Goal: Information Seeking & Learning: Learn about a topic

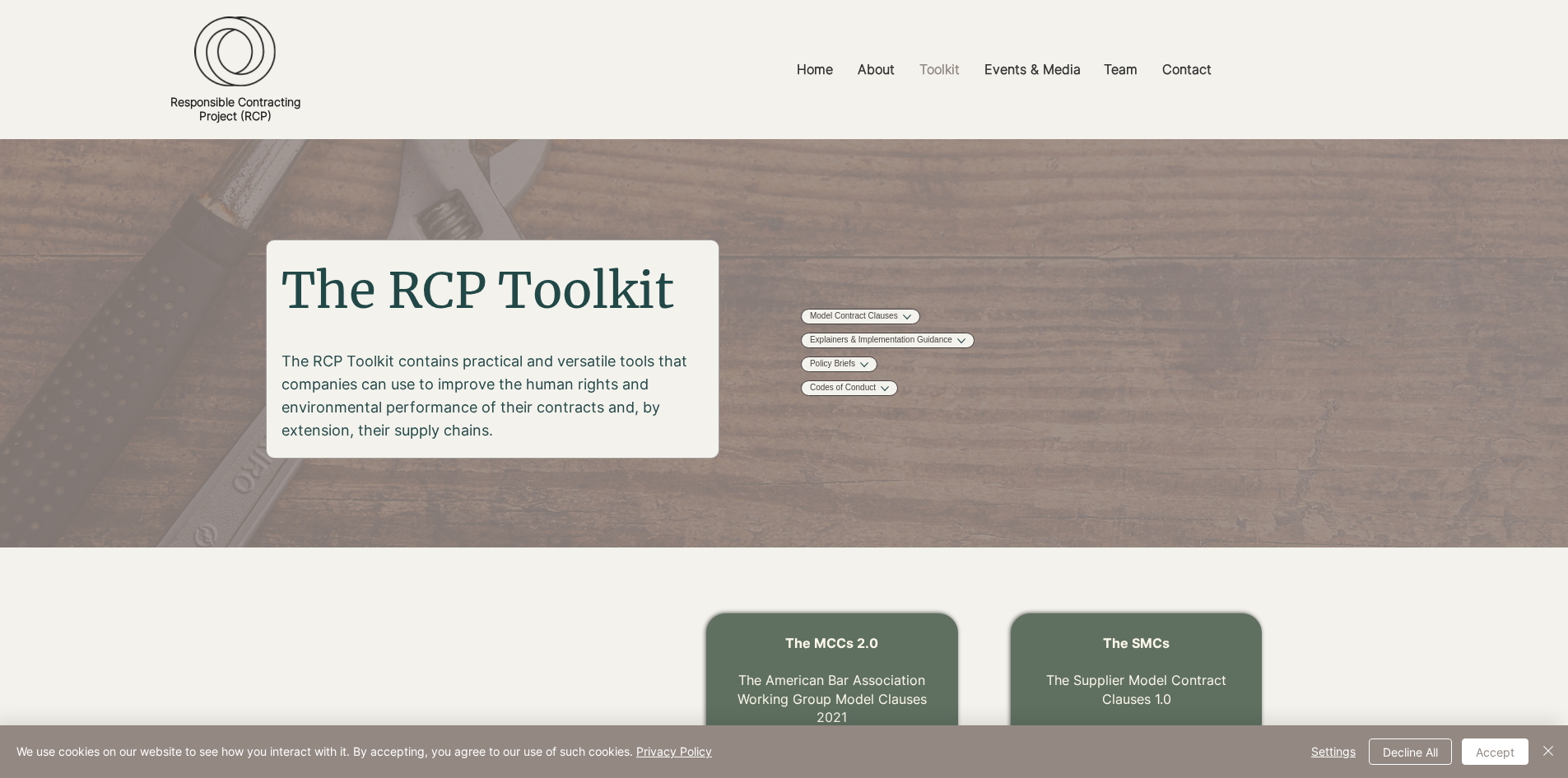
scroll to position [499, 0]
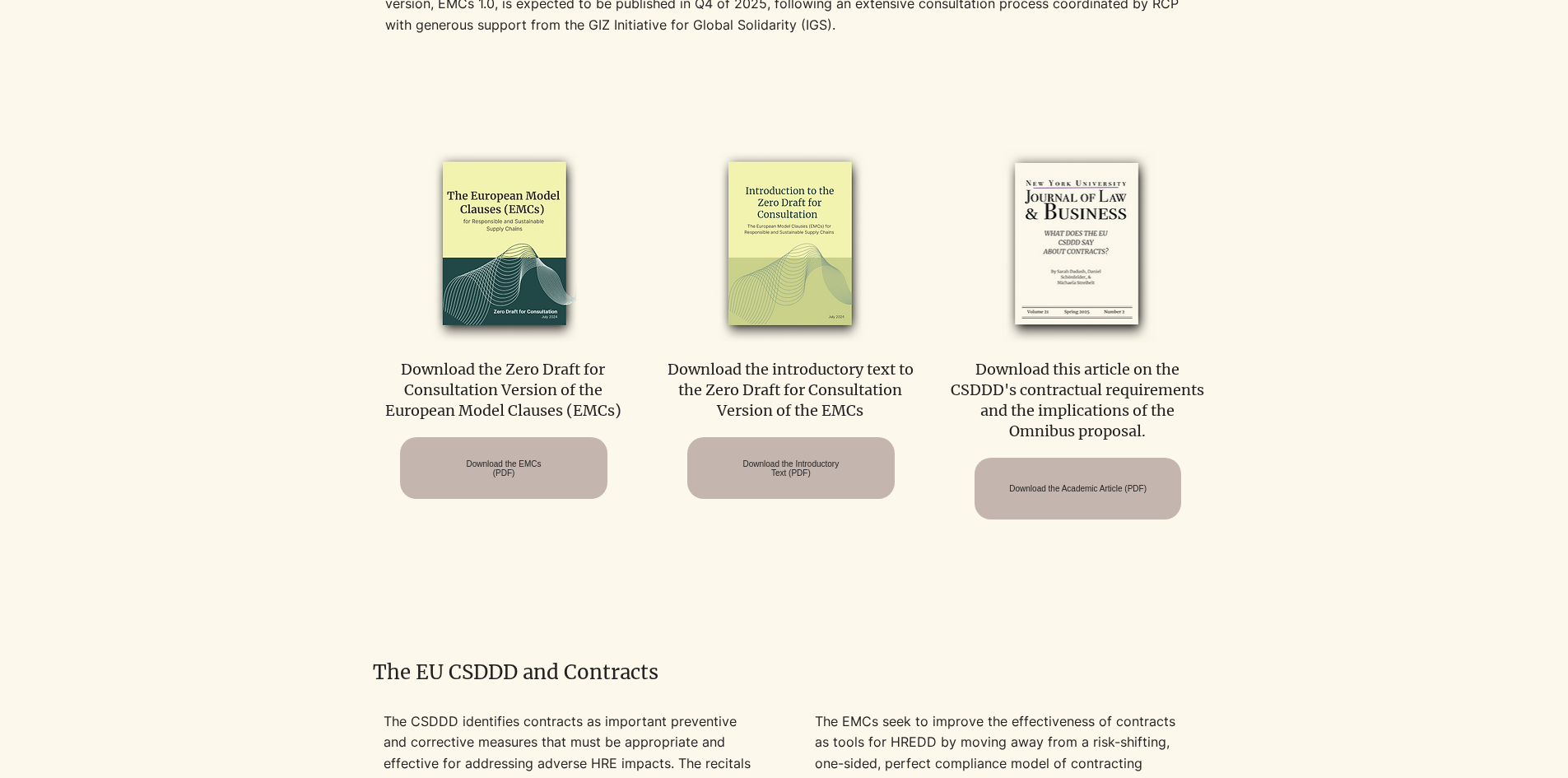
scroll to position [906, 0]
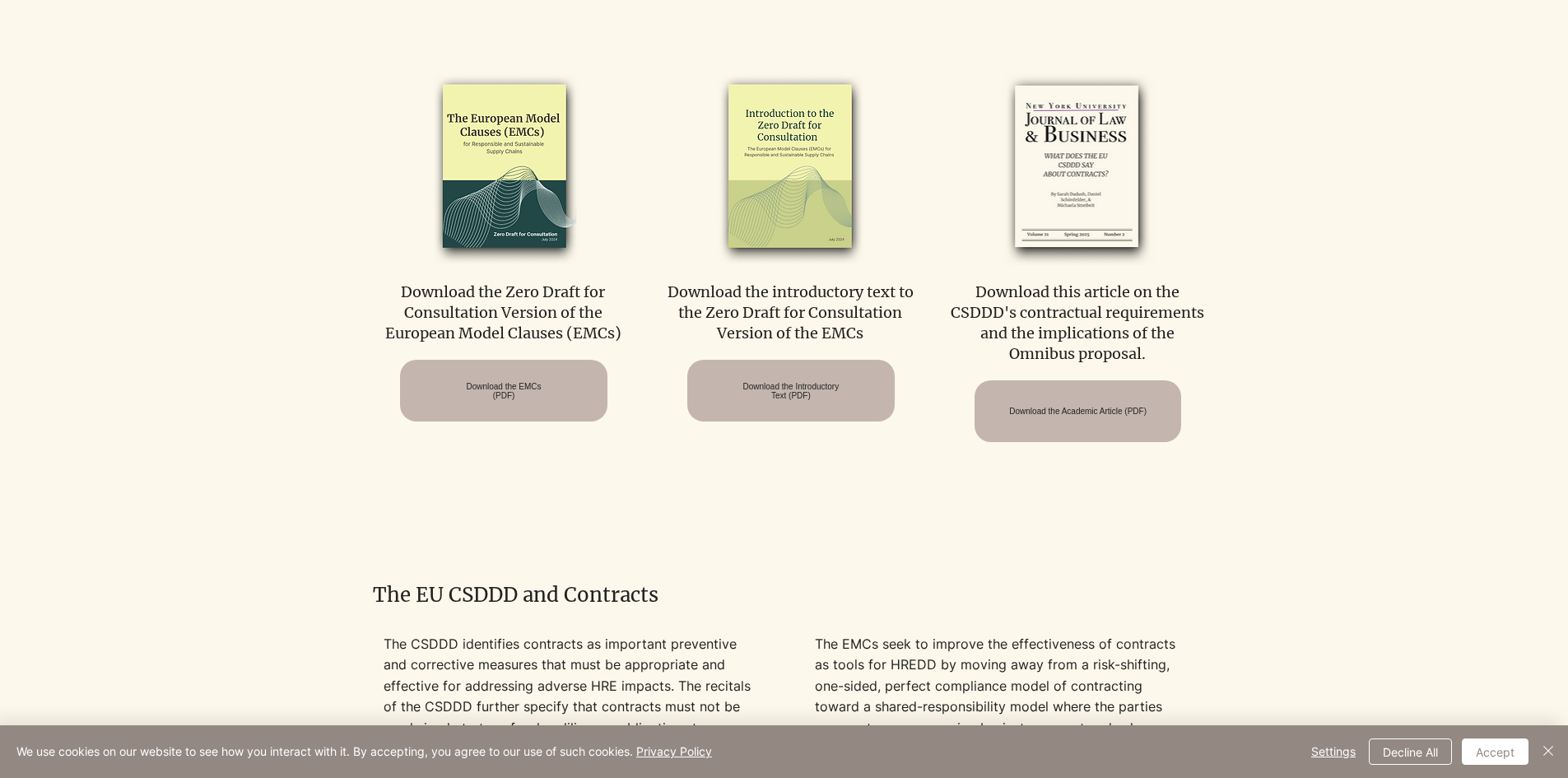
click at [517, 514] on div at bounding box center [784, 265] width 1568 height 525
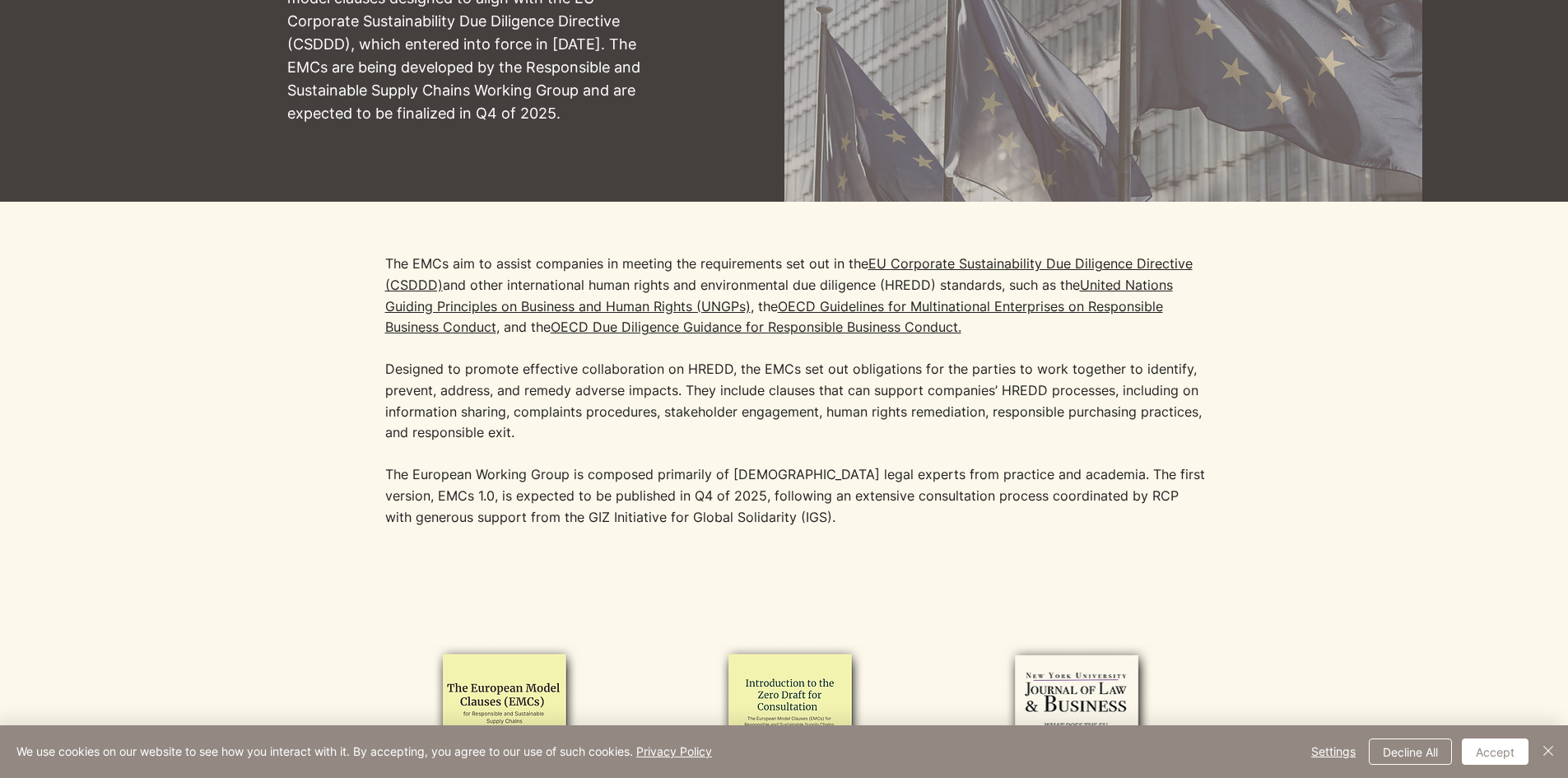
scroll to position [329, 0]
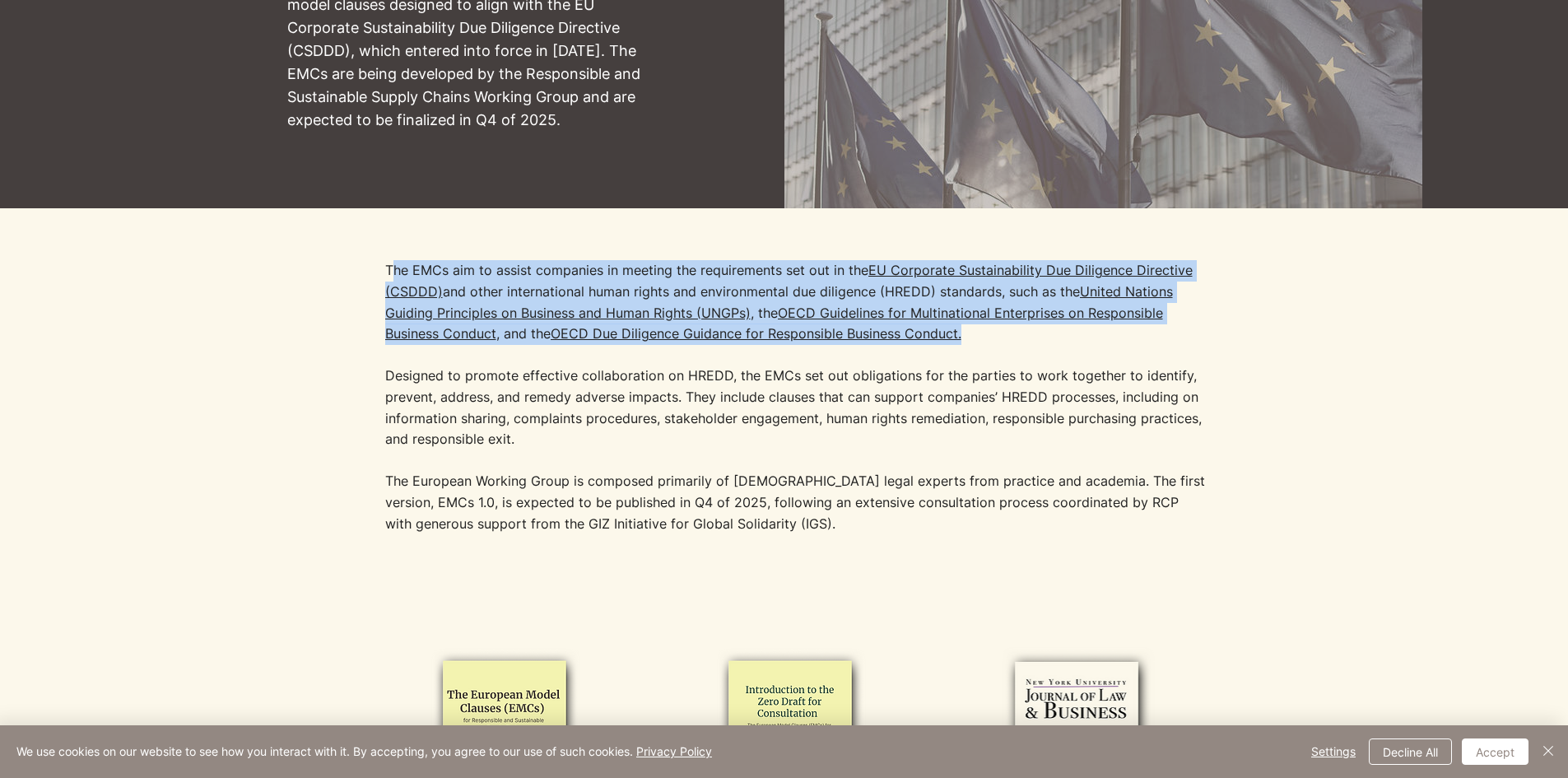
drag, startPoint x: 389, startPoint y: 266, endPoint x: 1080, endPoint y: 329, distance: 693.9
click at [1080, 329] on p "The EMCs aim to assist companies in meeting the requirements set out in the [GE…" at bounding box center [797, 354] width 823 height 189
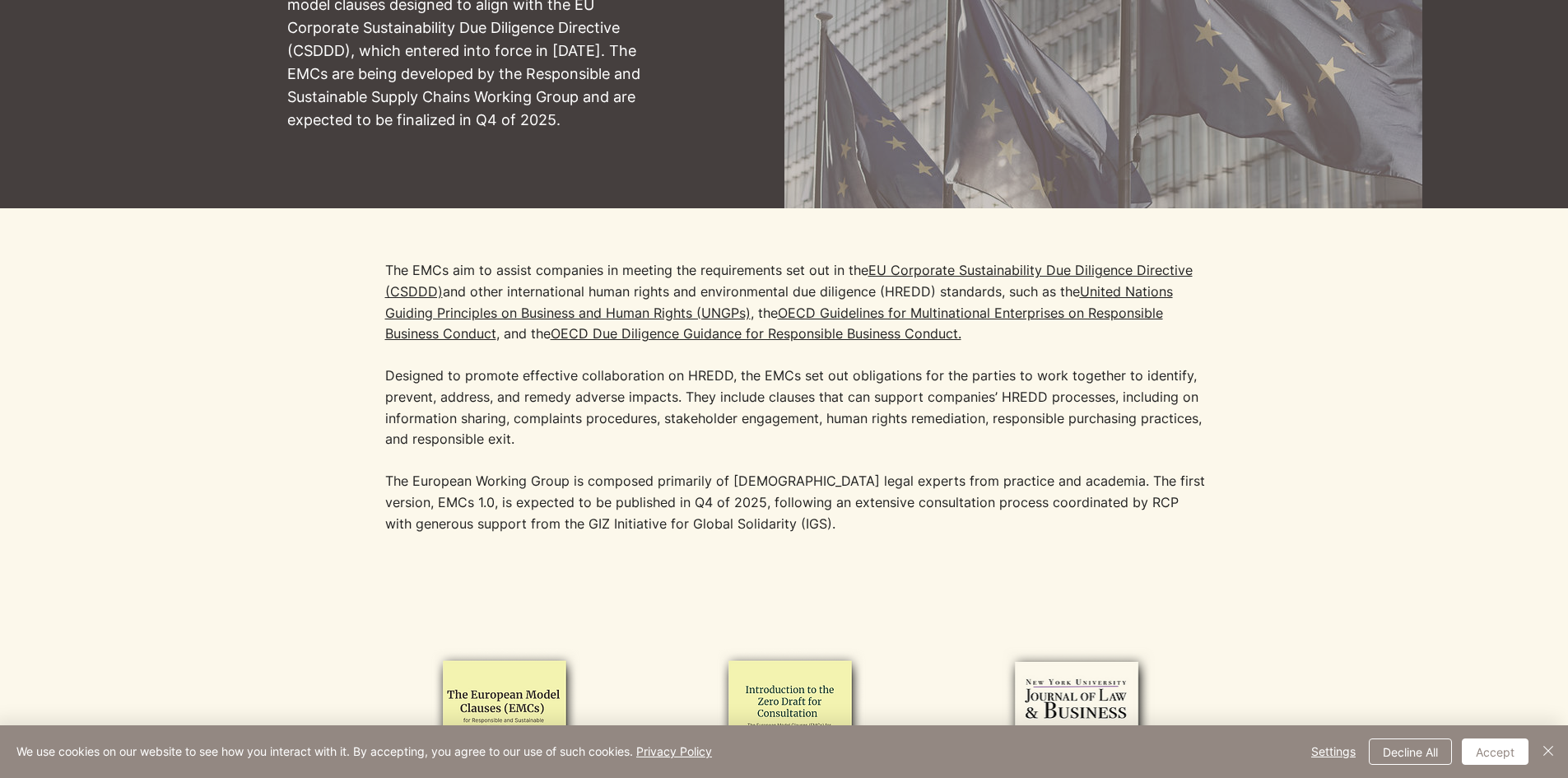
drag, startPoint x: 899, startPoint y: 523, endPoint x: 760, endPoint y: 555, distance: 142.6
click at [898, 523] on p "The European Working Group is composed primarily of [DEMOGRAPHIC_DATA] legal ex…" at bounding box center [797, 503] width 823 height 63
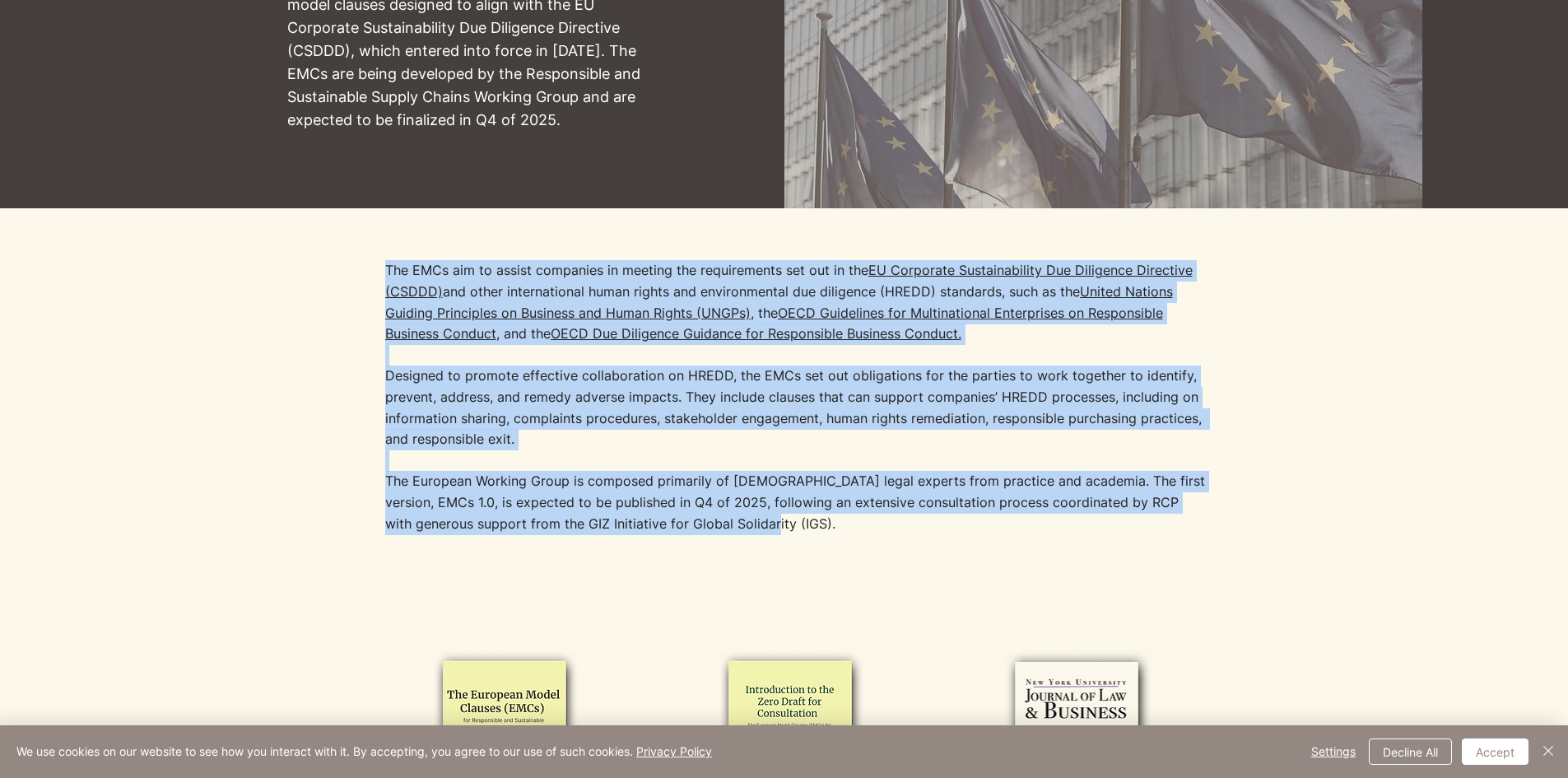
drag, startPoint x: 757, startPoint y: 533, endPoint x: 355, endPoint y: 270, distance: 480.4
click at [355, 270] on div "The EMCs aim to assist companies in meeting the requirements set out in the [GE…" at bounding box center [784, 394] width 1276 height 371
copy div "Lor IPSu dol si ametco adipiscin el seddoei tem incididuntut lab etd ma ali EN …"
